Goal: Information Seeking & Learning: Learn about a topic

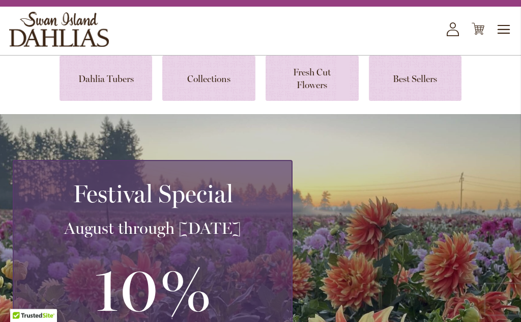
scroll to position [44, 0]
click at [119, 75] on link at bounding box center [106, 77] width 93 height 45
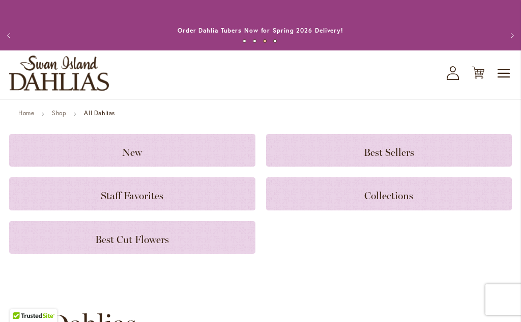
click at [505, 78] on span "Toggle Nav" at bounding box center [504, 73] width 15 height 20
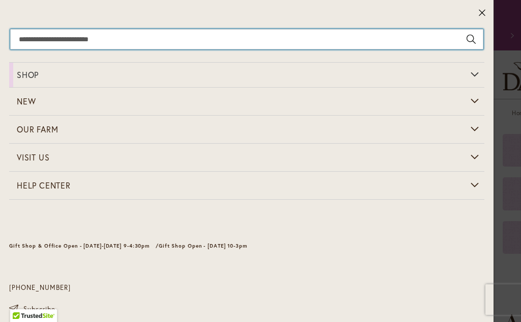
click at [223, 40] on input "Search" at bounding box center [246, 39] width 473 height 20
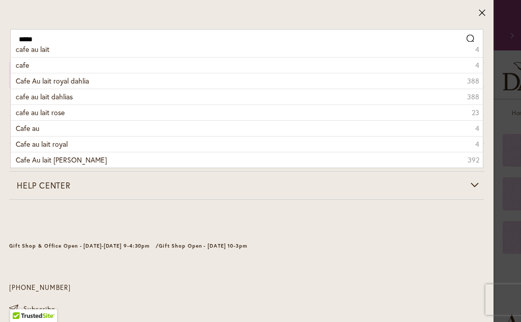
click at [74, 77] on span "Cafe Au lait royal dahlia" at bounding box center [52, 81] width 73 height 10
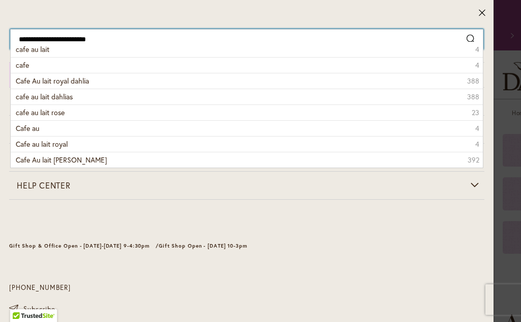
type input "**********"
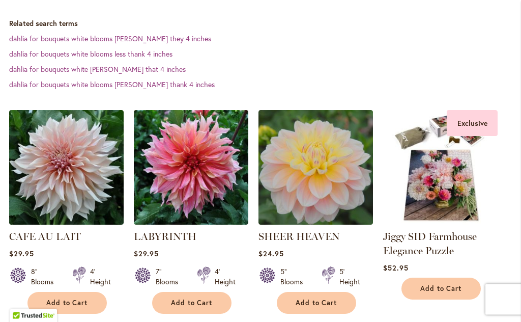
scroll to position [346, 0]
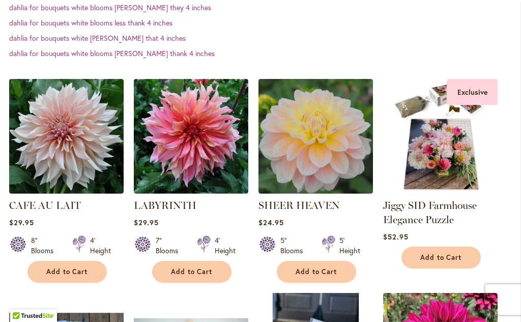
click at [80, 155] on img at bounding box center [66, 136] width 115 height 115
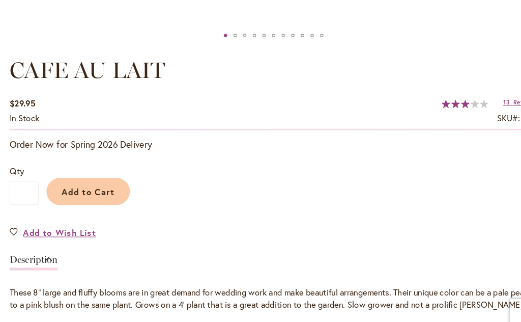
scroll to position [631, 0]
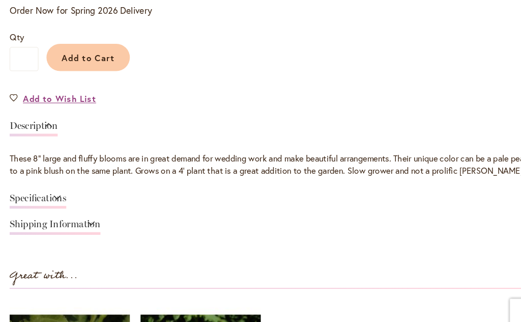
click at [59, 192] on link "Specifications" at bounding box center [36, 191] width 54 height 15
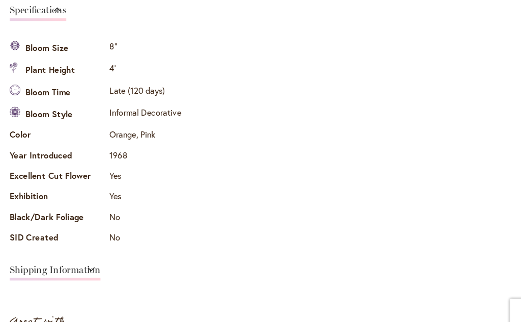
scroll to position [893, 0]
click at [133, 47] on td "8"" at bounding box center [138, 45] width 73 height 21
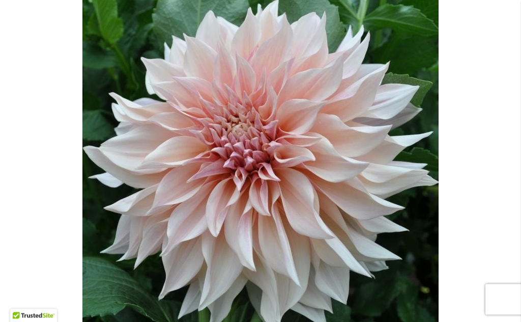
scroll to position [229, 0]
